Goal: Use online tool/utility: Utilize a website feature to perform a specific function

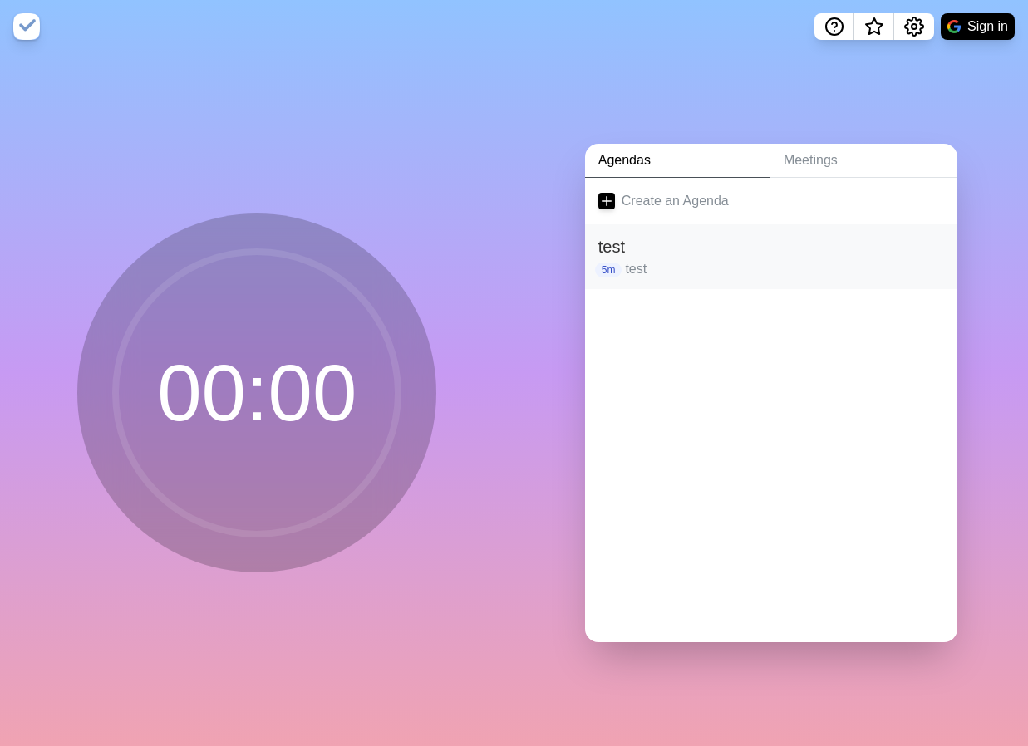
click at [656, 250] on h2 "test" at bounding box center [771, 246] width 346 height 25
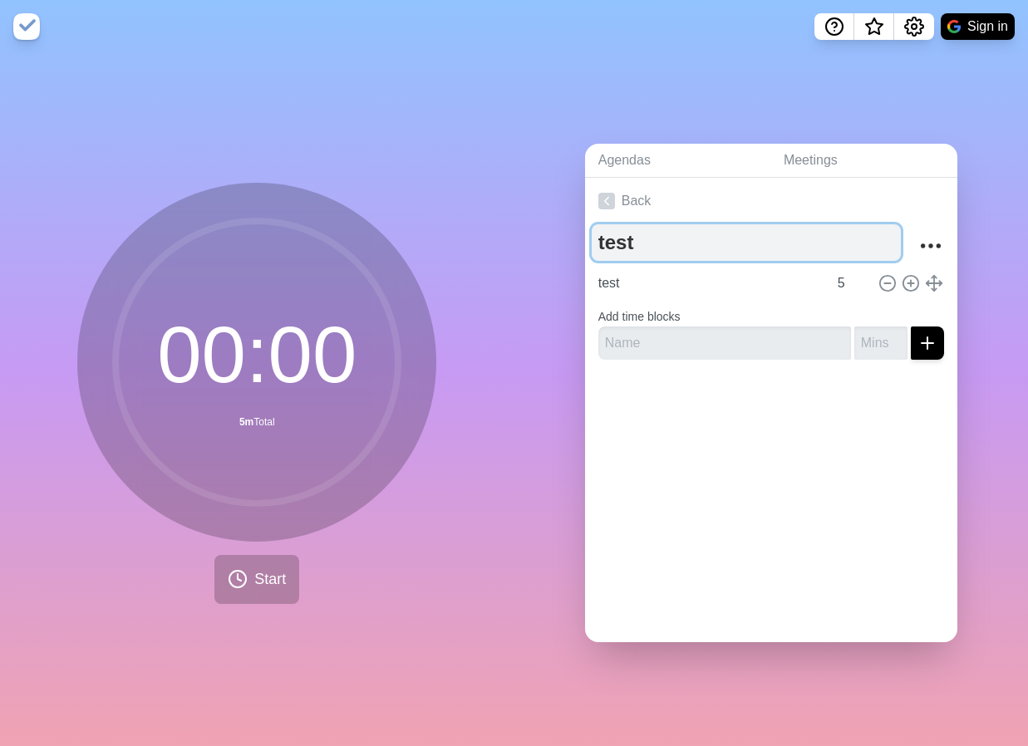
click at [652, 251] on textarea "test" at bounding box center [746, 242] width 309 height 37
type textarea "Einstieg"
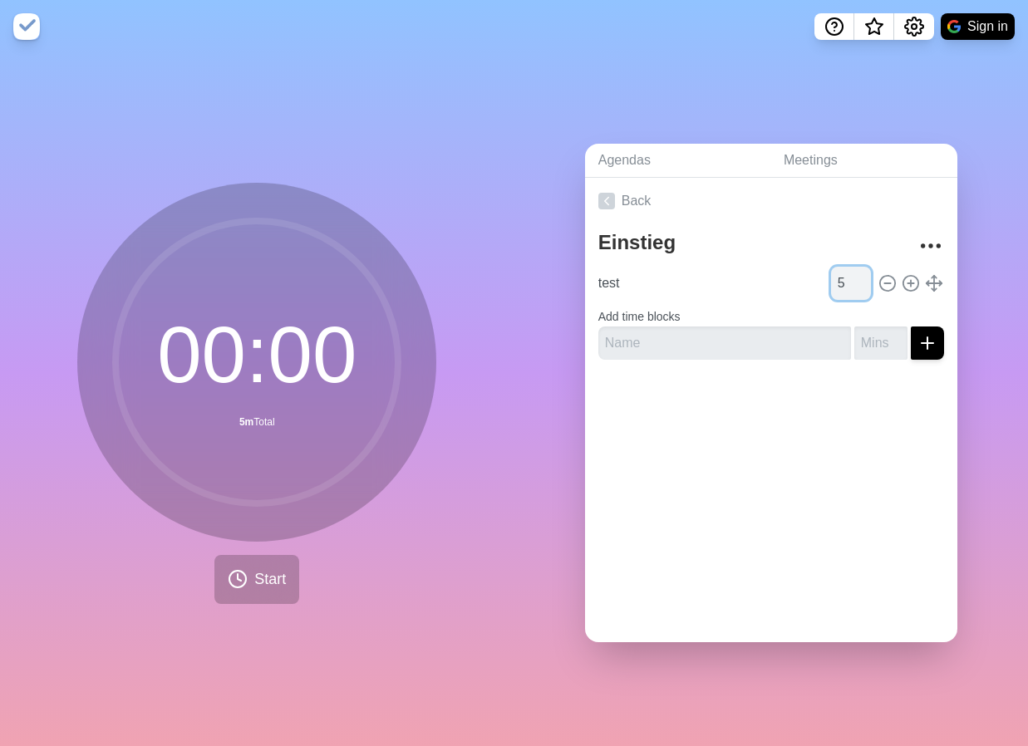
click at [849, 288] on input "5" at bounding box center [851, 283] width 40 height 33
type input "30"
click at [914, 284] on icon at bounding box center [911, 283] width 18 height 18
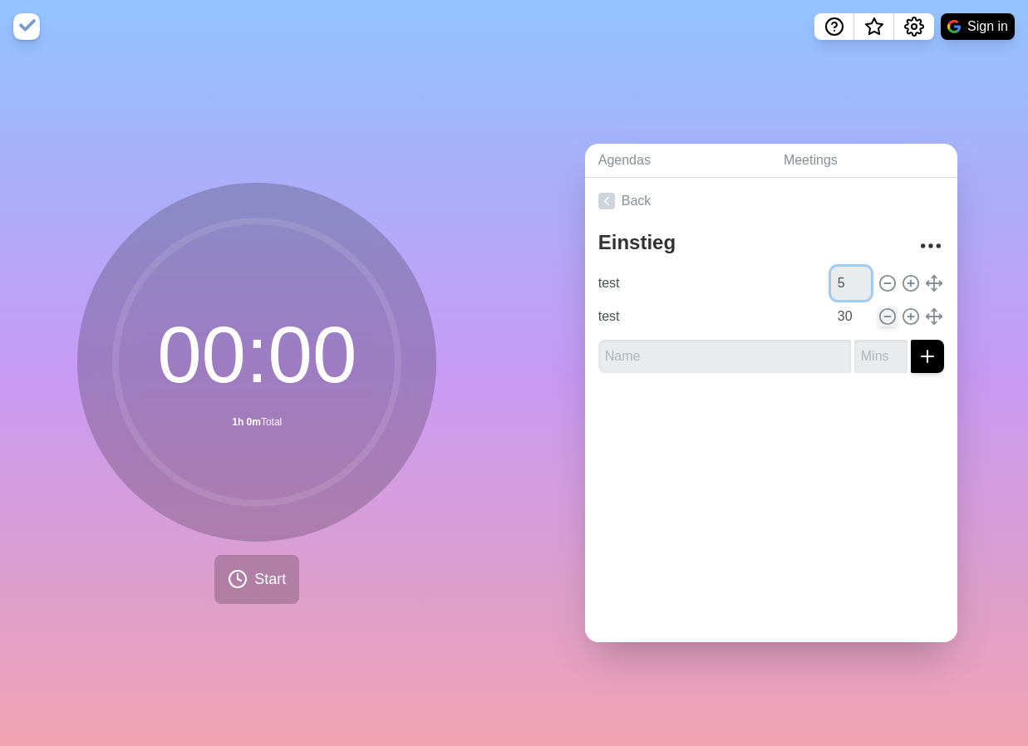
type input "5"
click at [887, 319] on icon at bounding box center [887, 316] width 18 height 18
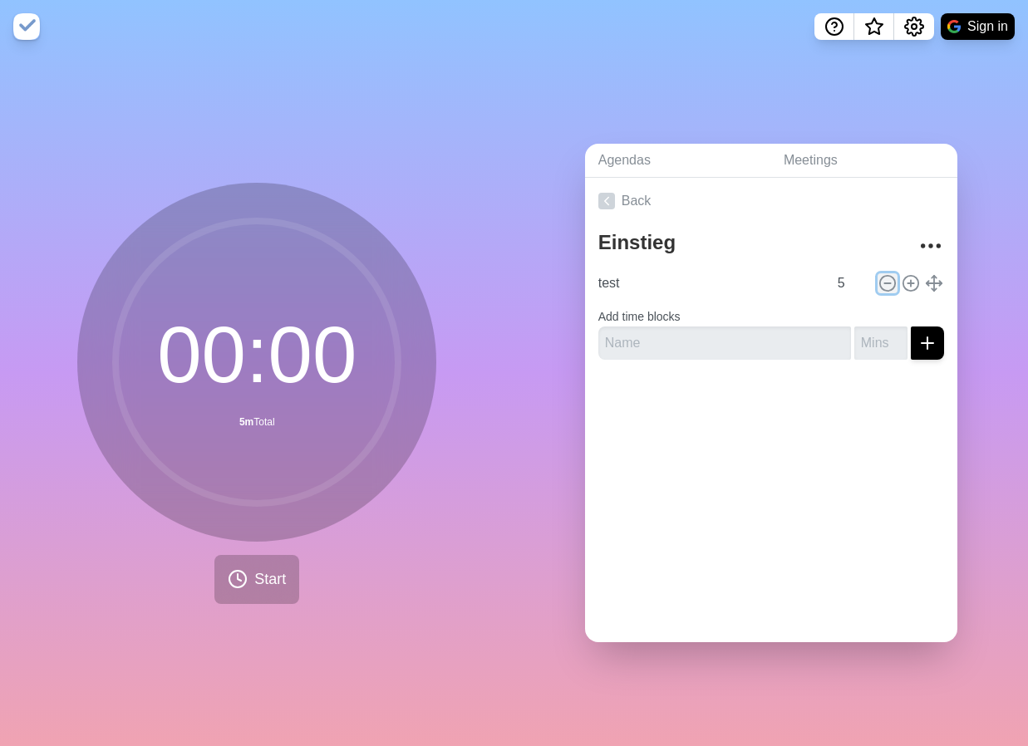
click at [883, 283] on icon at bounding box center [887, 283] width 18 height 18
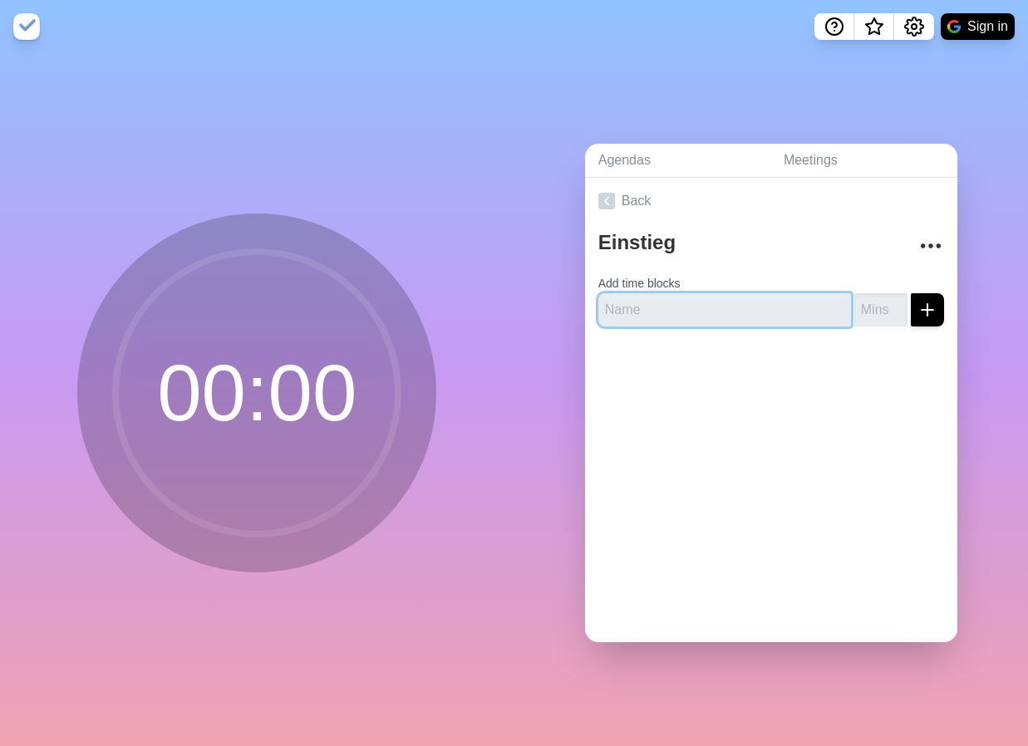
click at [751, 320] on input "text" at bounding box center [724, 309] width 253 height 33
type input "Einstieg"
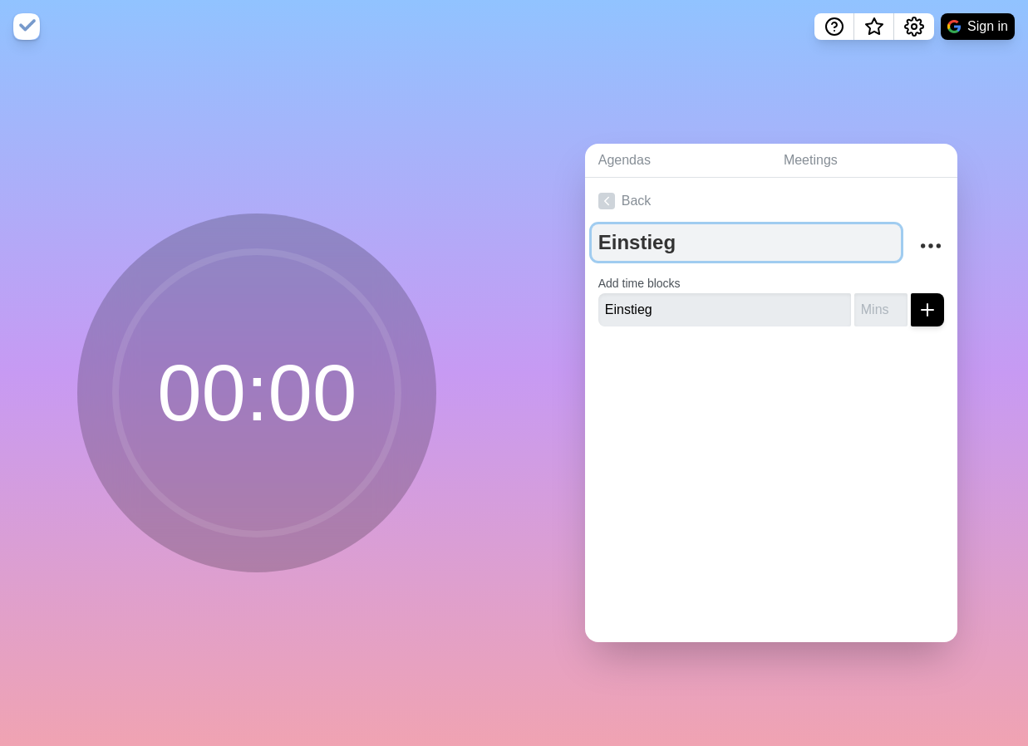
click at [708, 250] on textarea "Einstieg" at bounding box center [746, 242] width 309 height 37
type textarea "VKU WS"
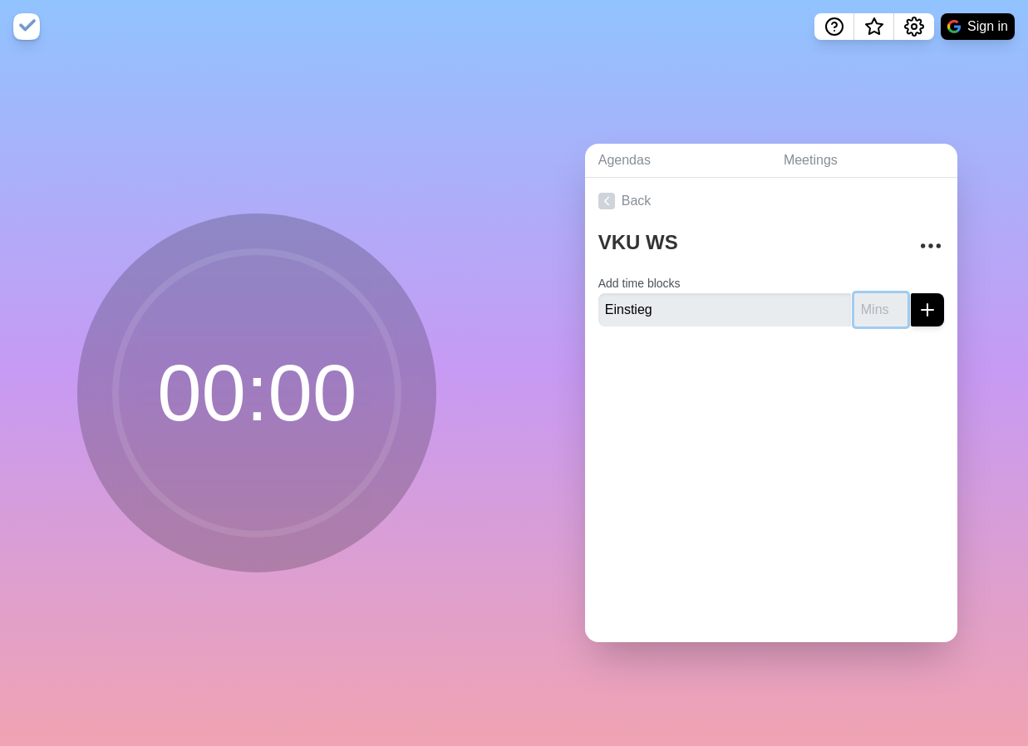
click at [883, 312] on input "number" at bounding box center [880, 309] width 53 height 33
type input "30"
click at [911, 293] on button "submit" at bounding box center [927, 309] width 33 height 33
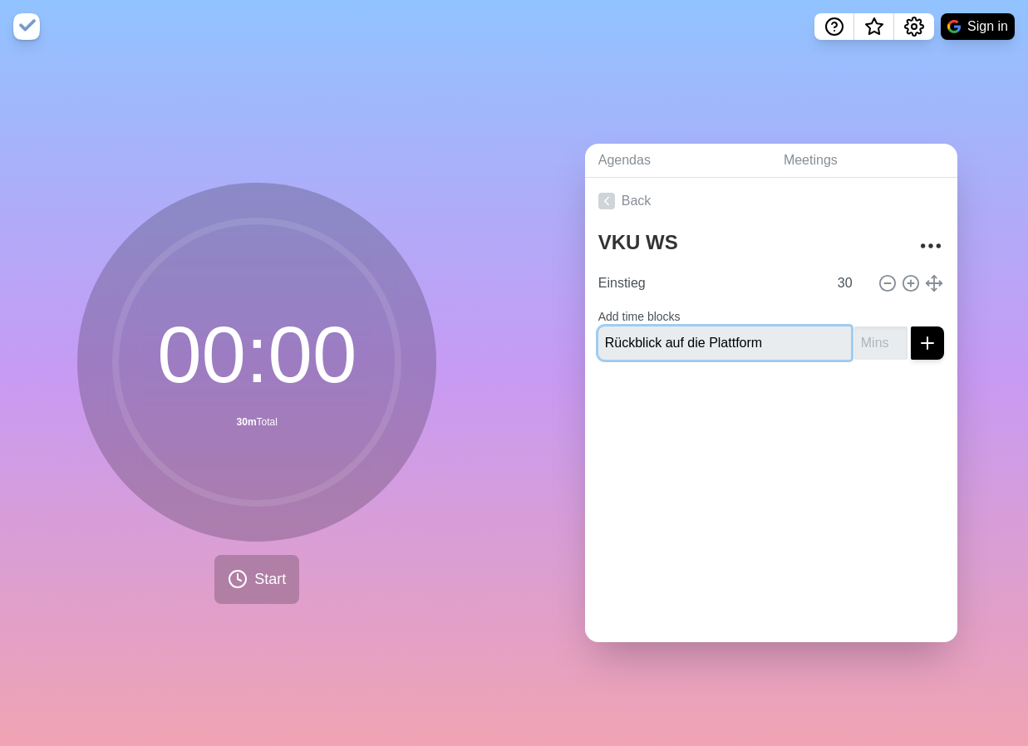
type input "Rückblick auf die Plattform"
type input "45"
click at [911, 327] on button "submit" at bounding box center [927, 343] width 33 height 33
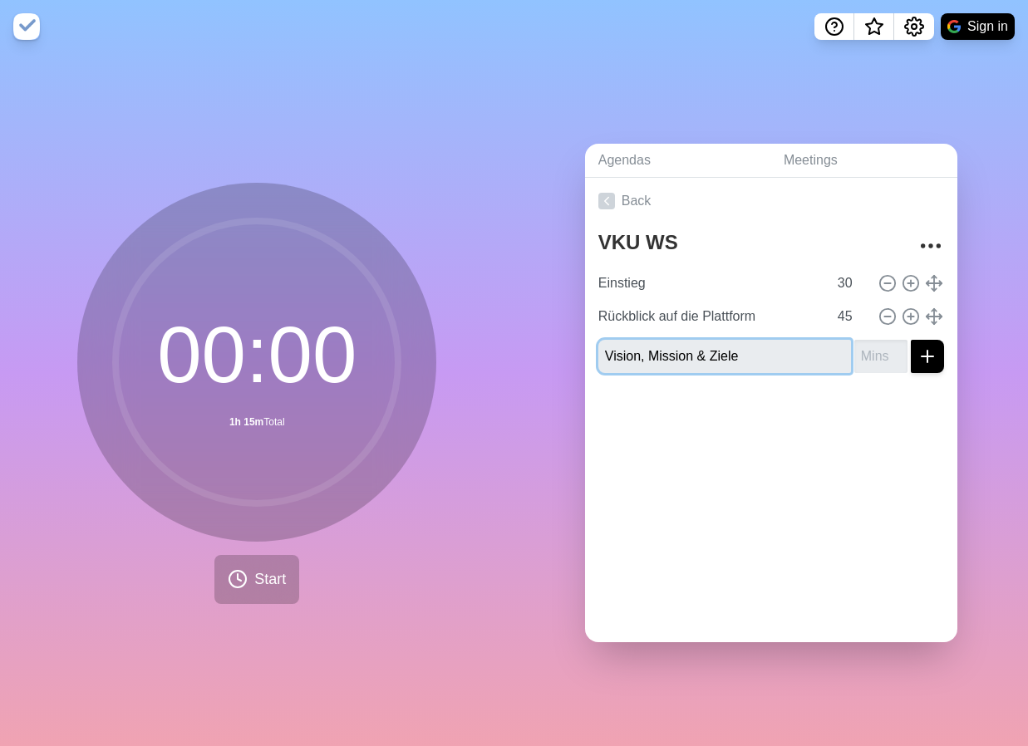
type input "Vision, Mission & Ziele"
click at [884, 357] on input "number" at bounding box center [880, 356] width 53 height 33
type input "75"
click at [911, 340] on button "submit" at bounding box center [927, 356] width 33 height 33
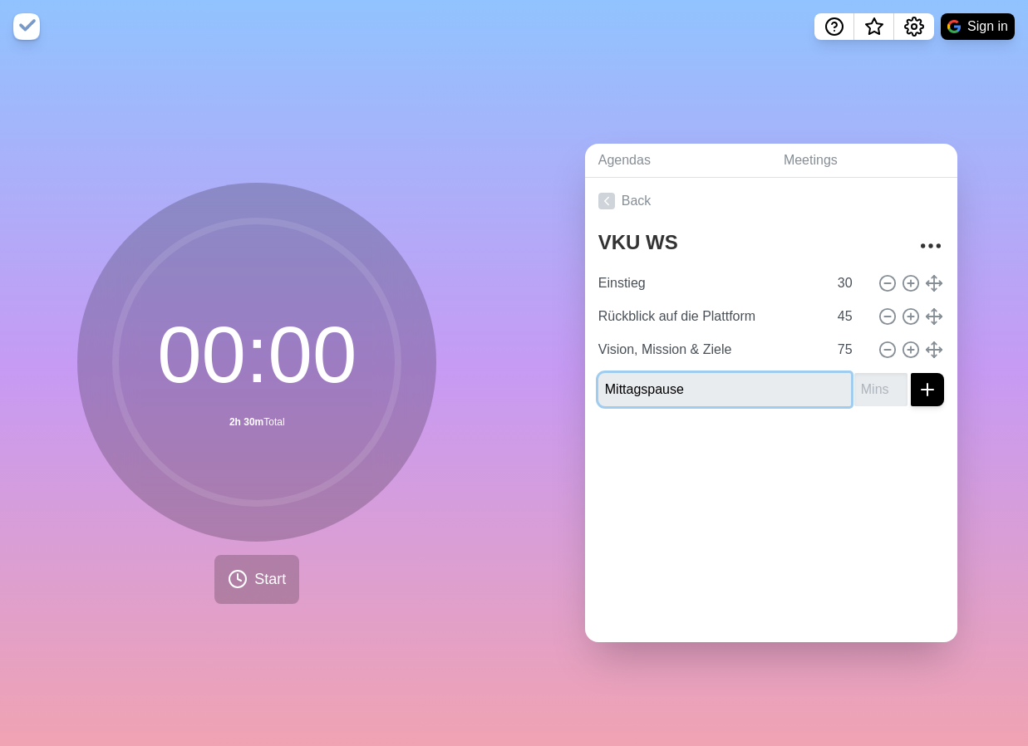
type input "Mittagspause"
type input "45"
click at [911, 373] on button "submit" at bounding box center [927, 389] width 33 height 33
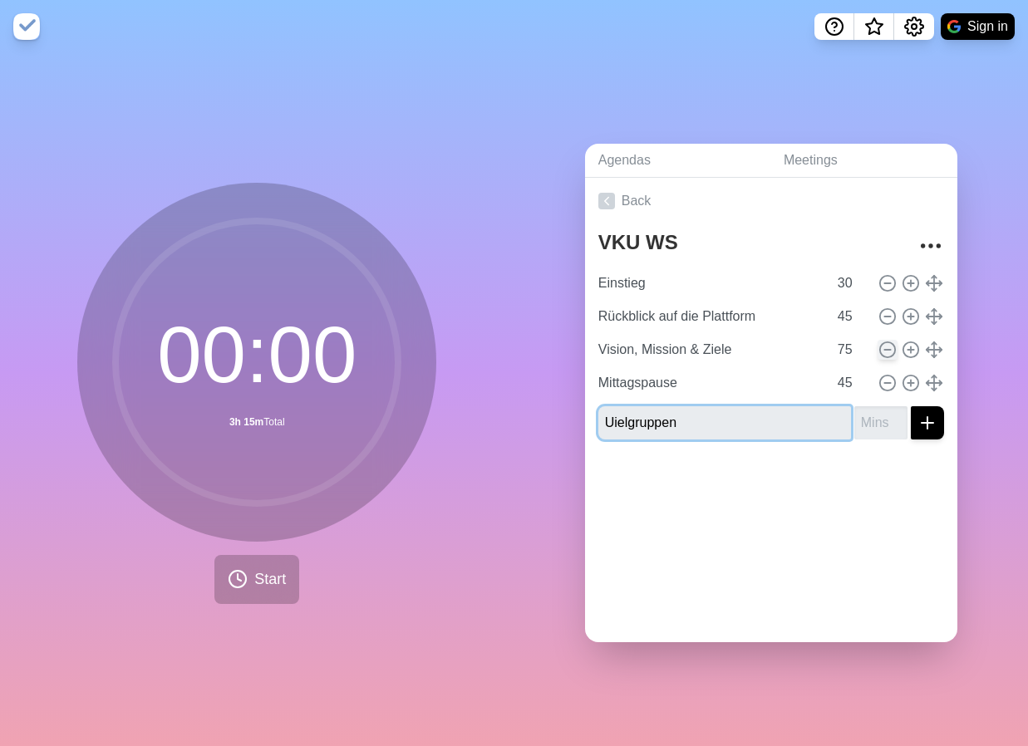
type input "Uielgruppen"
type input "45"
click at [911, 406] on button "submit" at bounding box center [927, 422] width 33 height 33
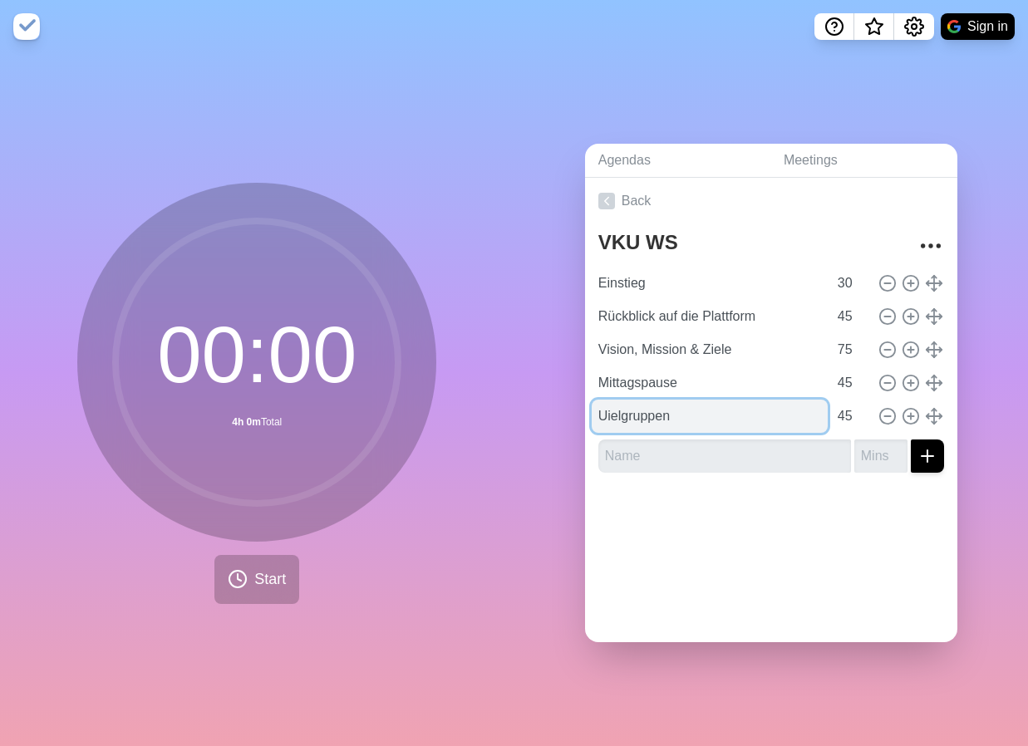
click at [622, 416] on input "Uielgruppen" at bounding box center [710, 416] width 236 height 33
type input "Zielgruppen"
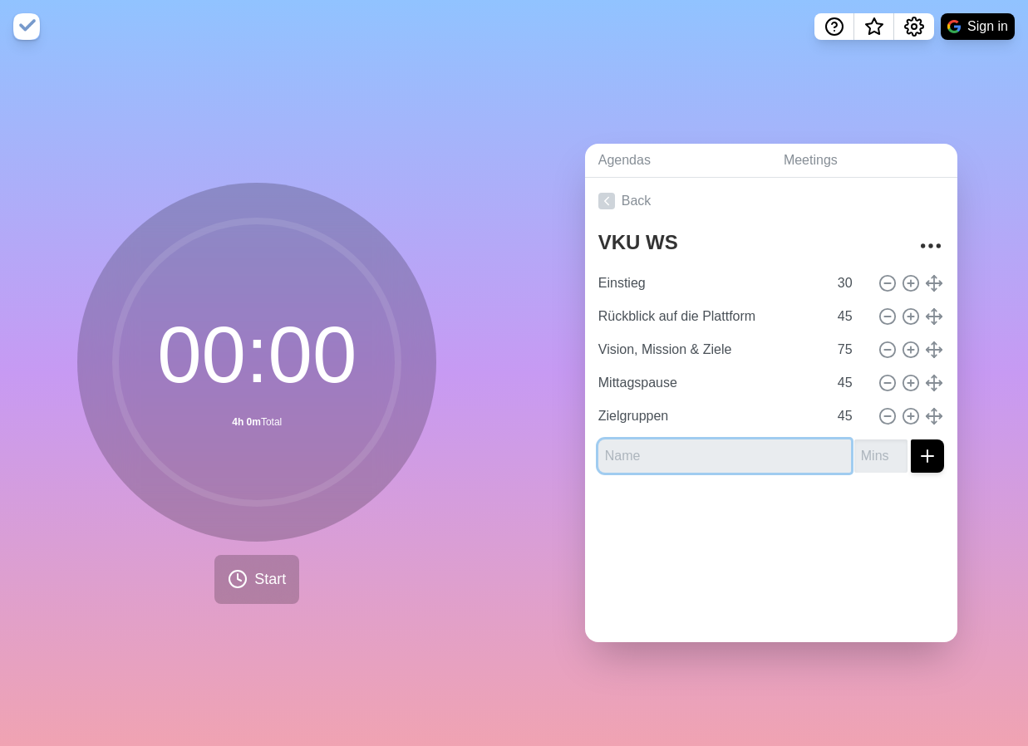
click at [681, 451] on input "text" at bounding box center [724, 456] width 253 height 33
type input "Roadmap"
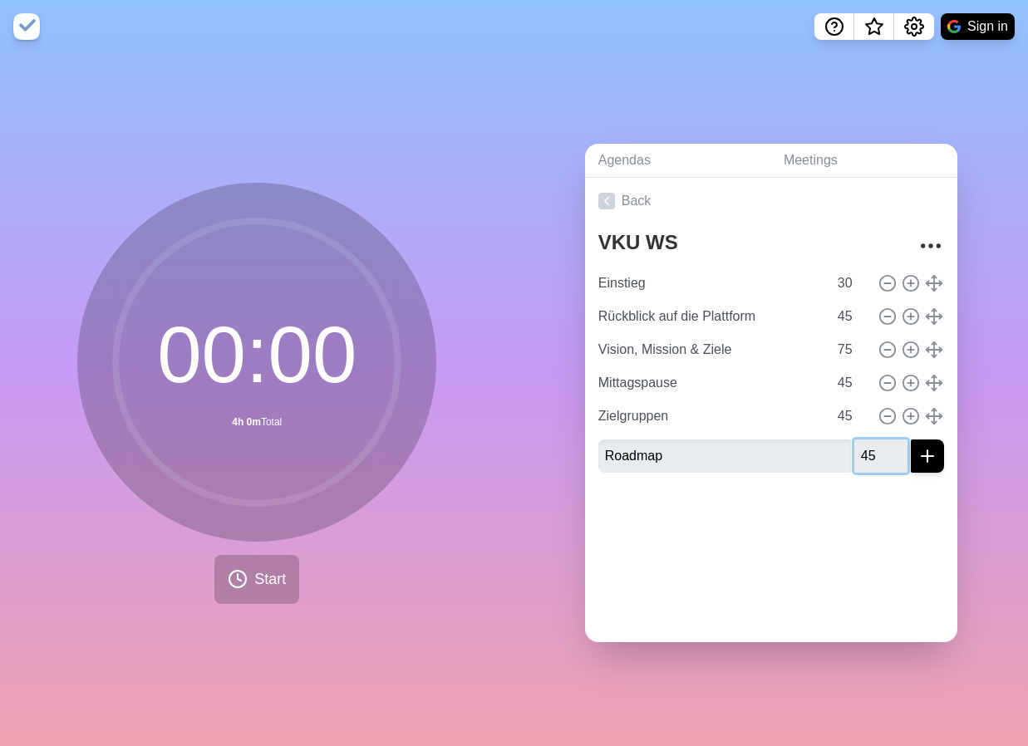
type input "45"
click at [911, 440] on button "submit" at bounding box center [927, 456] width 33 height 33
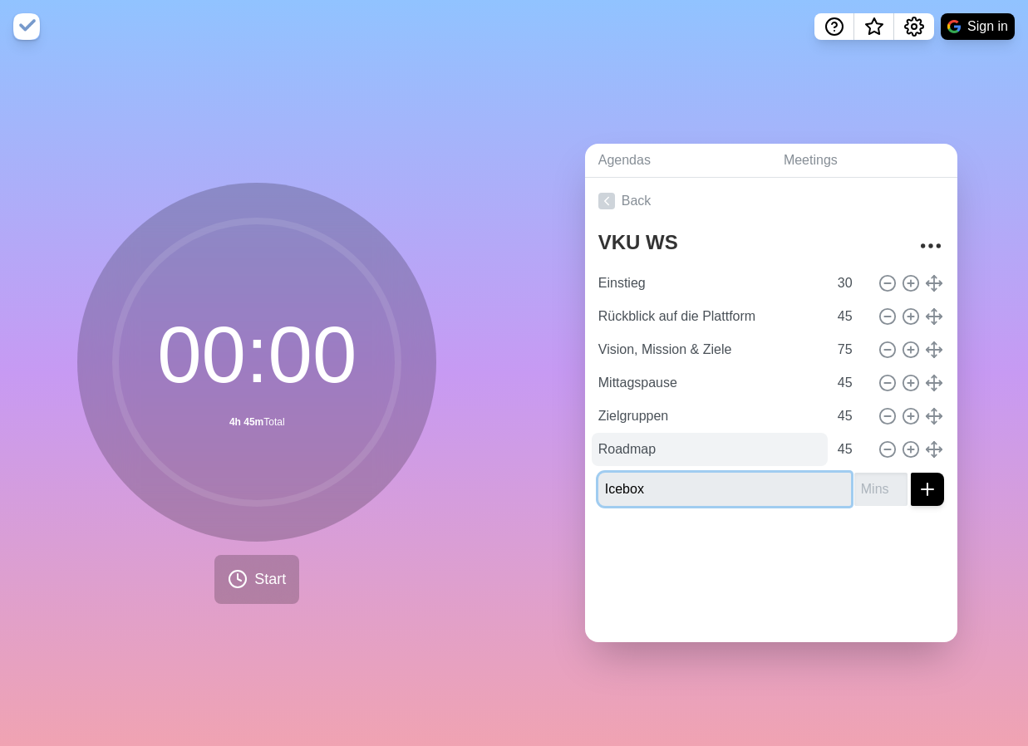
type input "Icebox"
type input "45"
click at [911, 473] on button "submit" at bounding box center [927, 489] width 33 height 33
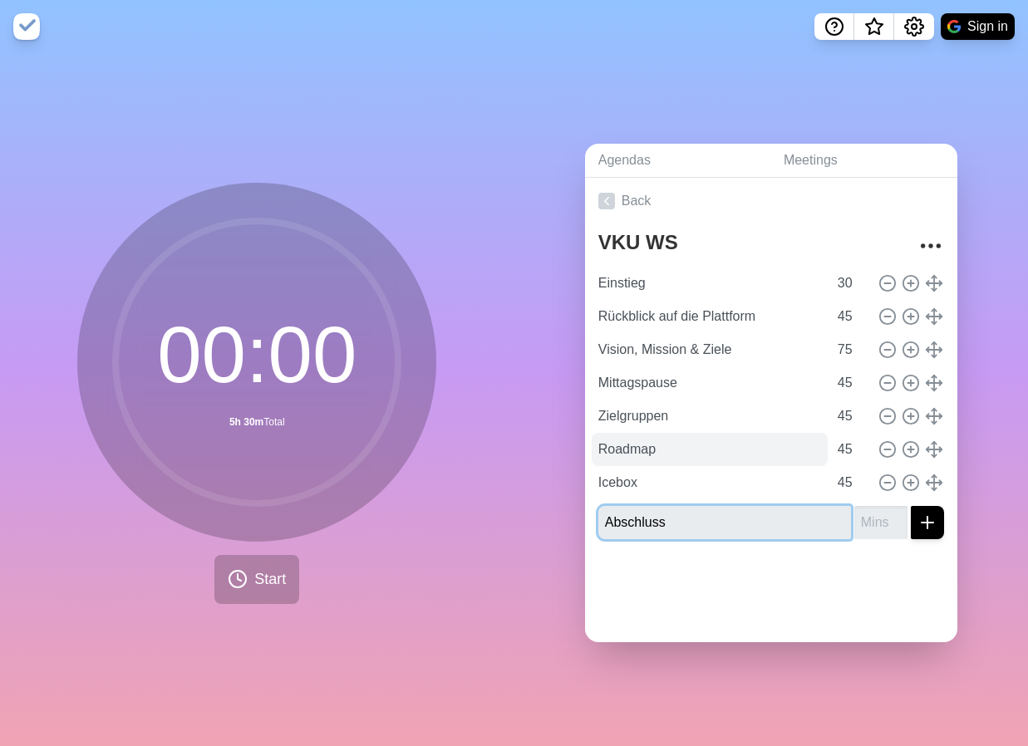
type input "Abschluss"
type input "45"
click at [911, 506] on button "submit" at bounding box center [927, 522] width 33 height 33
